Goal: Task Accomplishment & Management: Complete application form

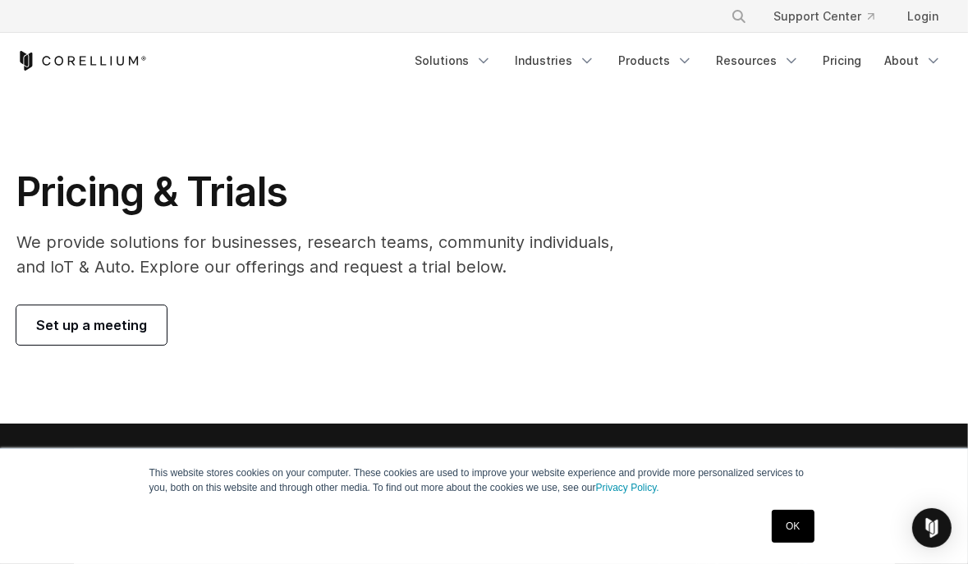
click at [158, 262] on p "We provide solutions for businesses, research teams, community individuals, and…" at bounding box center [322, 254] width 613 height 49
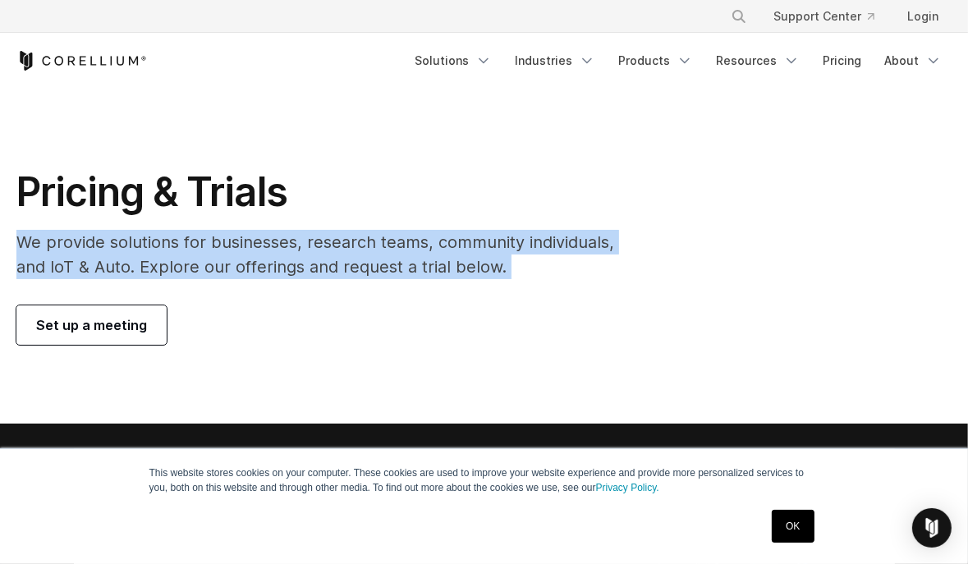
click at [158, 262] on p "We provide solutions for businesses, research teams, community individuals, and…" at bounding box center [322, 254] width 613 height 49
drag, startPoint x: 158, startPoint y: 262, endPoint x: 176, endPoint y: 267, distance: 18.7
click at [176, 267] on p "We provide solutions for businesses, research teams, community individuals, and…" at bounding box center [322, 254] width 613 height 49
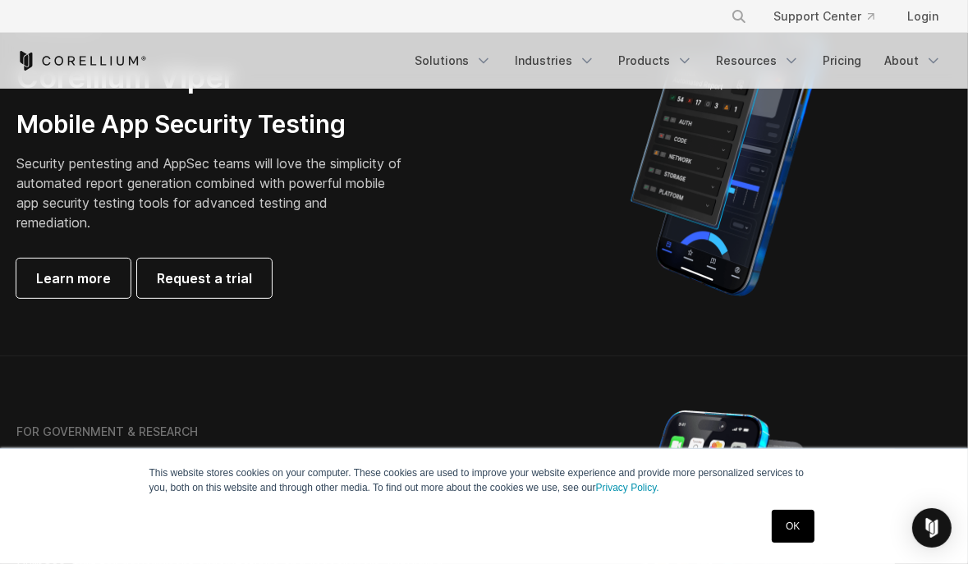
scroll to position [460, 0]
click at [163, 287] on span "Request a trial" at bounding box center [204, 279] width 95 height 20
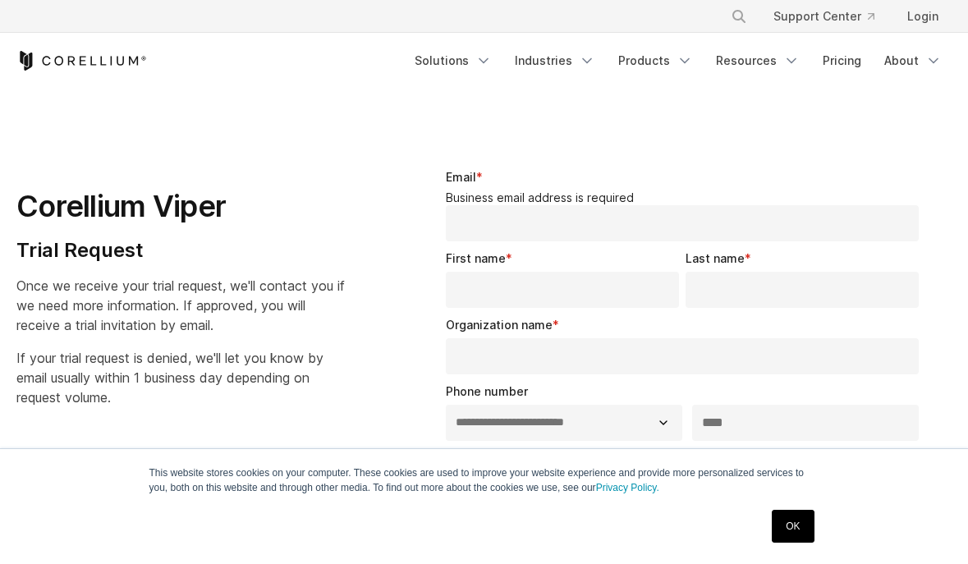
select select "**"
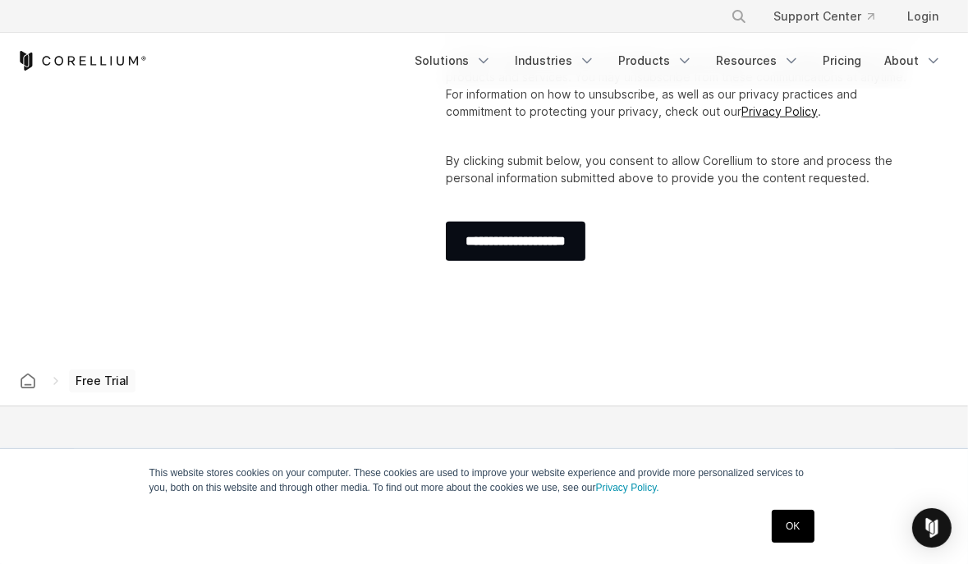
scroll to position [752, 0]
